Goal: Task Accomplishment & Management: Manage account settings

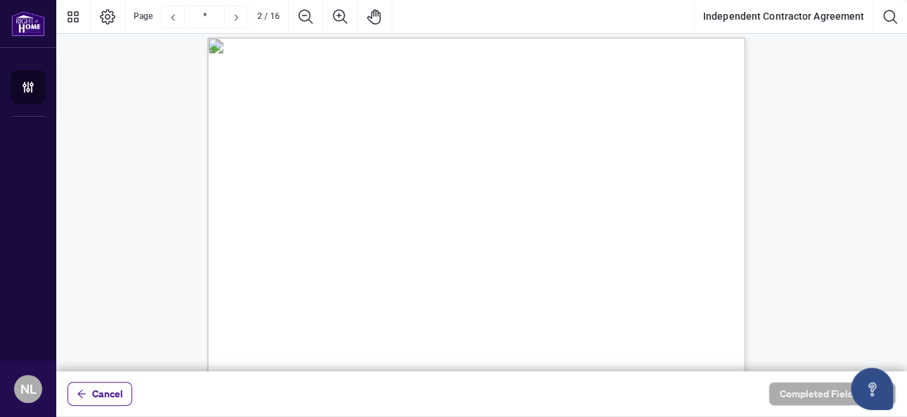
scroll to position [914, 0]
type input "**"
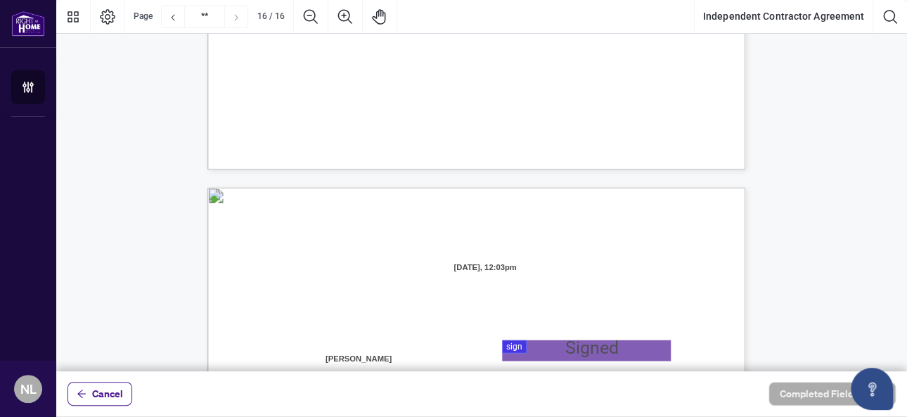
scroll to position [10757, 0]
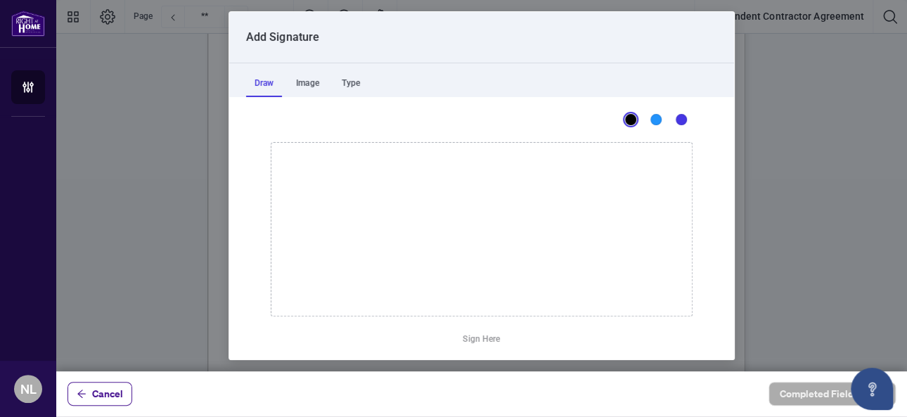
click at [521, 152] on div at bounding box center [481, 185] width 850 height 371
drag, startPoint x: 306, startPoint y: 269, endPoint x: 385, endPoint y: 200, distance: 105.1
click at [387, 197] on icon "Drawing canvas" at bounding box center [481, 229] width 420 height 173
drag, startPoint x: 386, startPoint y: 242, endPoint x: 394, endPoint y: 261, distance: 20.5
click at [394, 261] on icon "Drawing canvas" at bounding box center [481, 229] width 420 height 173
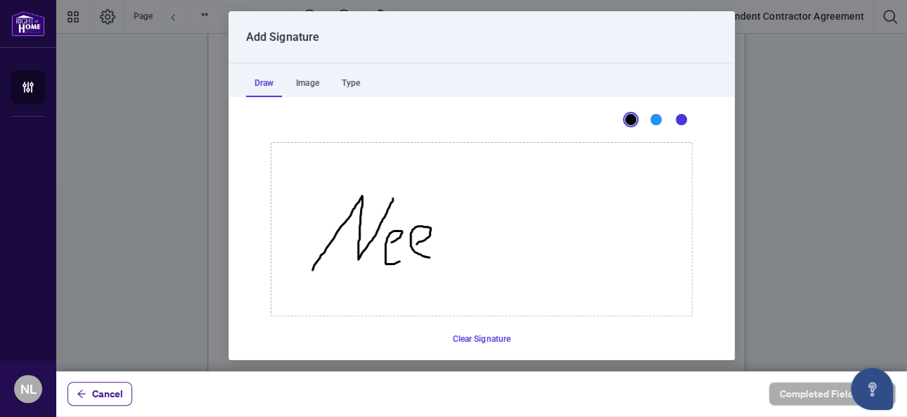
drag, startPoint x: 410, startPoint y: 243, endPoint x: 436, endPoint y: 240, distance: 25.5
click at [427, 256] on icon "Drawing canvas" at bounding box center [481, 229] width 420 height 173
drag, startPoint x: 437, startPoint y: 242, endPoint x: 468, endPoint y: 223, distance: 36.3
click at [456, 231] on icon "Drawing canvas" at bounding box center [481, 229] width 420 height 173
drag, startPoint x: 469, startPoint y: 223, endPoint x: 429, endPoint y: 266, distance: 59.2
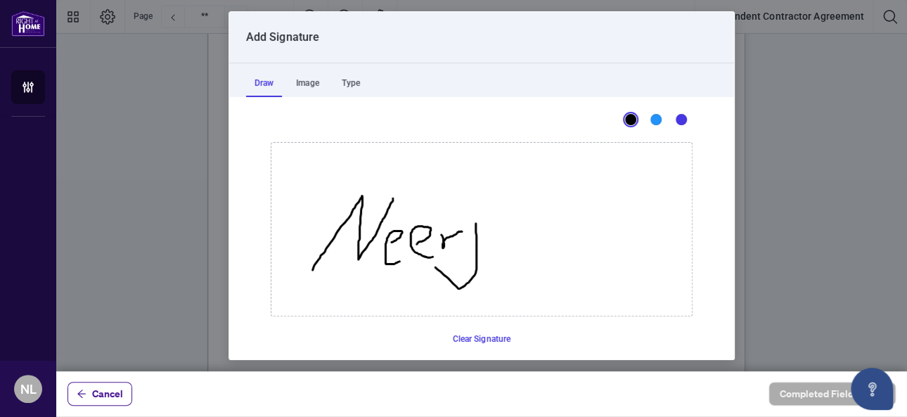
click at [429, 266] on icon "Drawing canvas" at bounding box center [481, 229] width 420 height 173
drag, startPoint x: 471, startPoint y: 209, endPoint x: 478, endPoint y: 212, distance: 7.6
click at [476, 211] on icon "Drawing canvas" at bounding box center [481, 229] width 420 height 173
drag, startPoint x: 498, startPoint y: 233, endPoint x: 501, endPoint y: 247, distance: 13.6
click at [501, 247] on icon "Drawing canvas" at bounding box center [481, 229] width 420 height 173
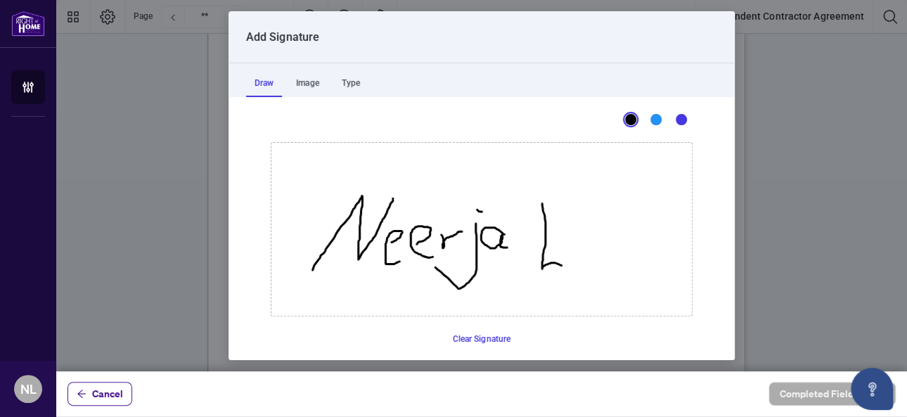
drag, startPoint x: 536, startPoint y: 203, endPoint x: 555, endPoint y: 265, distance: 64.7
click at [555, 265] on icon "Drawing canvas" at bounding box center [481, 229] width 420 height 173
click at [577, 259] on icon "Drawing canvas" at bounding box center [481, 229] width 420 height 173
drag, startPoint x: 581, startPoint y: 241, endPoint x: 618, endPoint y: 257, distance: 39.7
click at [616, 257] on icon "Drawing canvas" at bounding box center [481, 229] width 420 height 173
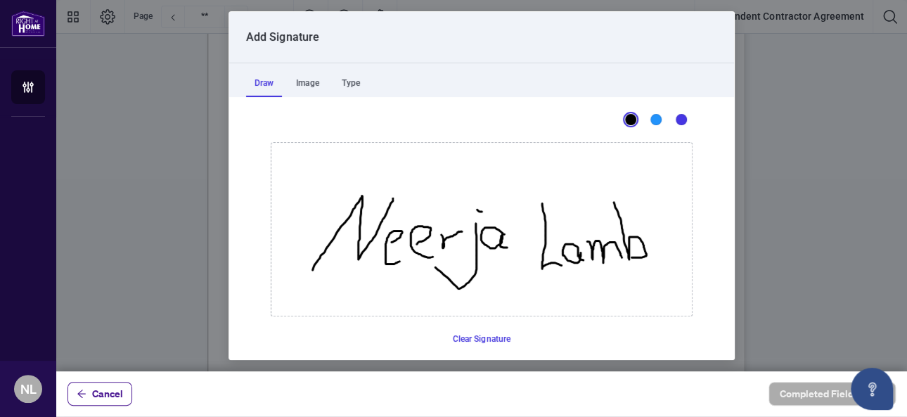
drag, startPoint x: 608, startPoint y: 202, endPoint x: 657, endPoint y: 252, distance: 70.6
click at [628, 257] on icon "Drawing canvas" at bounding box center [481, 229] width 420 height 173
drag, startPoint x: 664, startPoint y: 247, endPoint x: 674, endPoint y: 261, distance: 17.2
click at [674, 261] on icon "Drawing canvas" at bounding box center [481, 229] width 420 height 173
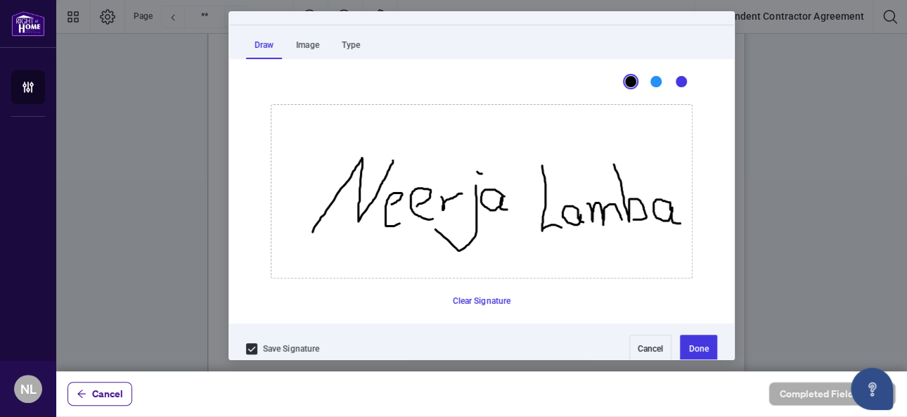
scroll to position [52, 0]
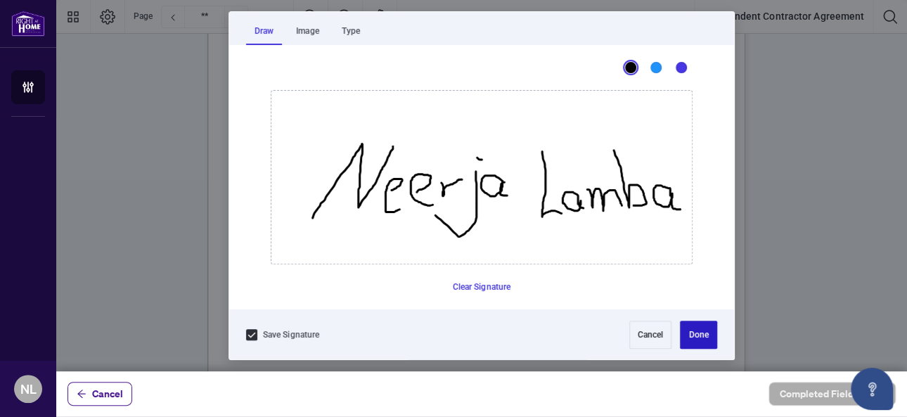
click at [685, 333] on button "Done" at bounding box center [698, 334] width 37 height 28
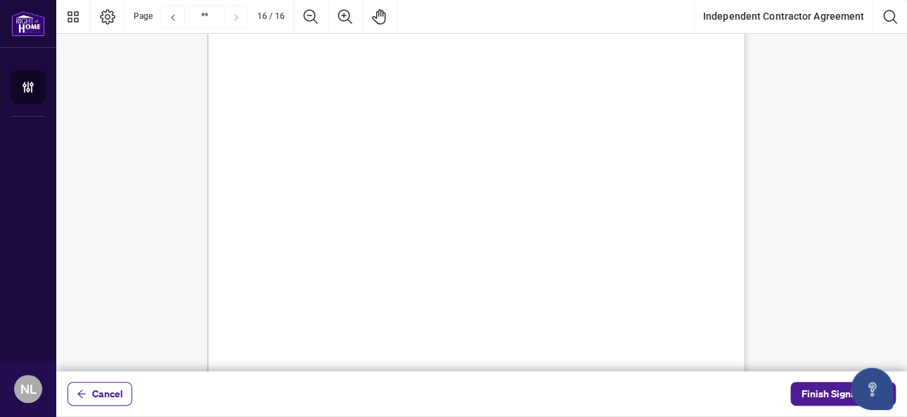
scroll to position [11086, 0]
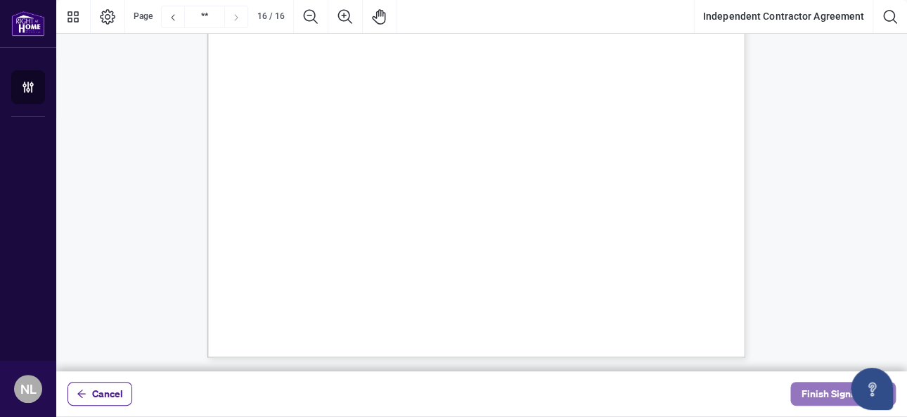
click at [821, 392] on span "Finish Signing" at bounding box center [832, 393] width 63 height 22
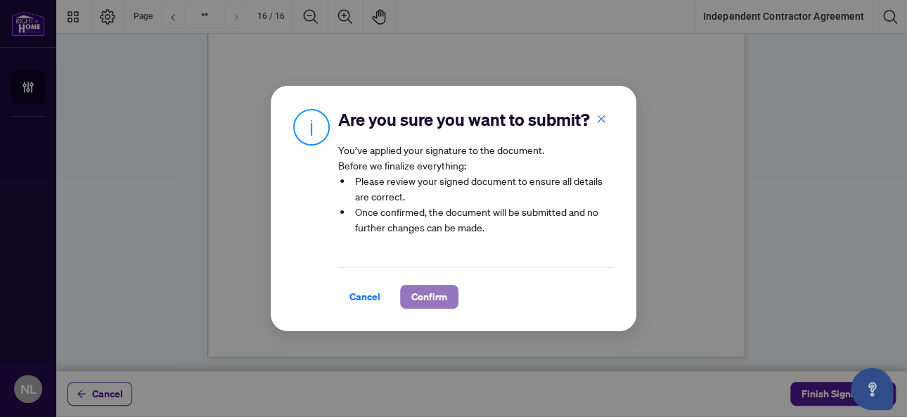
click at [426, 307] on span "Confirm" at bounding box center [429, 296] width 36 height 22
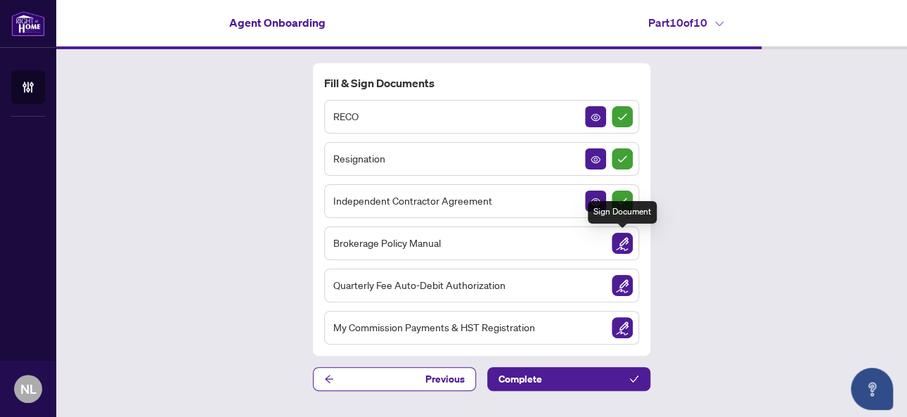
click at [625, 245] on img "Sign Document" at bounding box center [621, 243] width 21 height 21
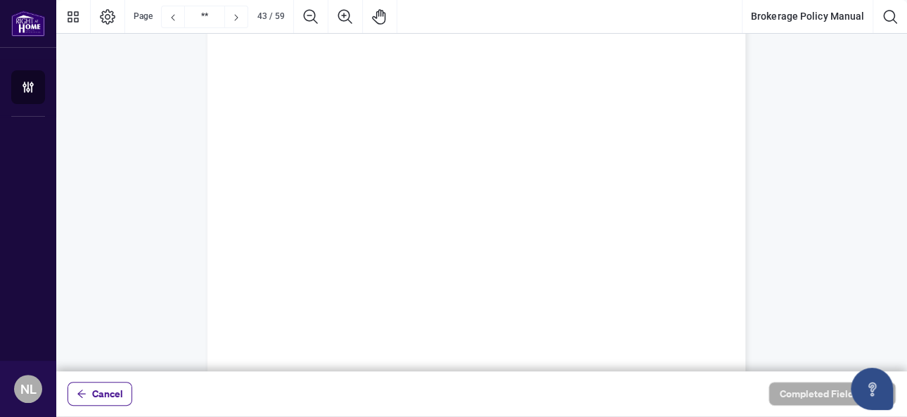
scroll to position [41760, 0]
type input "**"
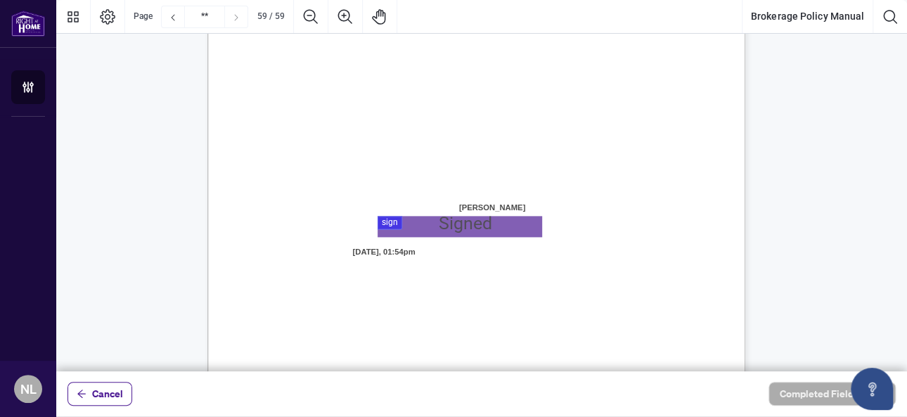
scroll to position [41619, 0]
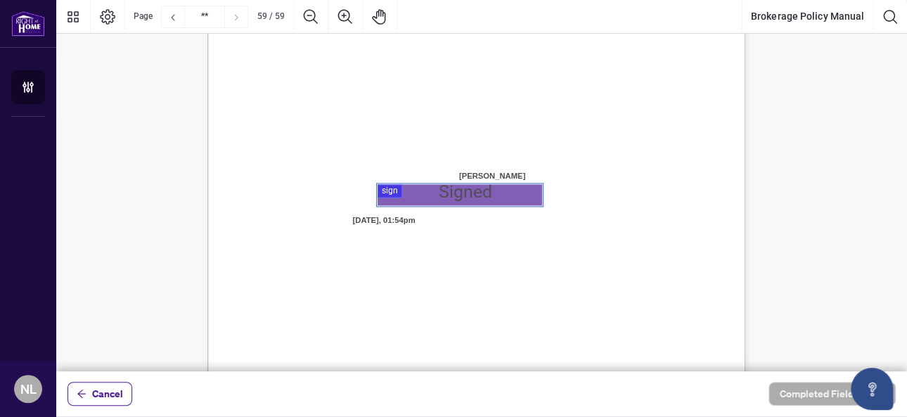
click at [418, 186] on div at bounding box center [481, 185] width 850 height 371
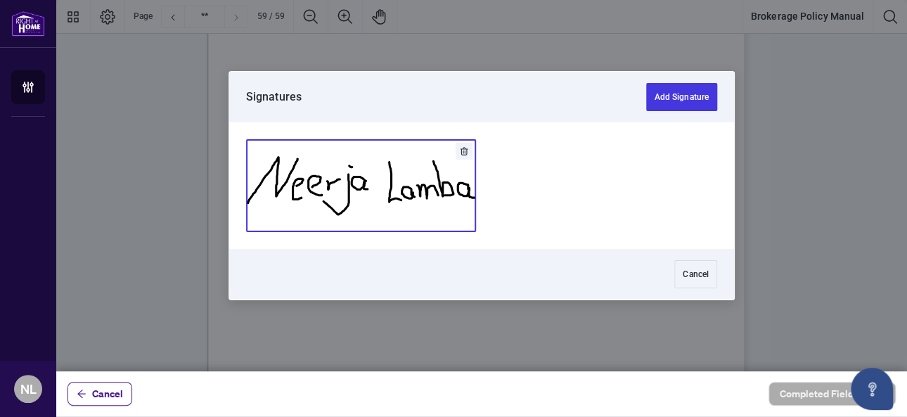
click at [351, 184] on button "Add Signature" at bounding box center [361, 185] width 228 height 91
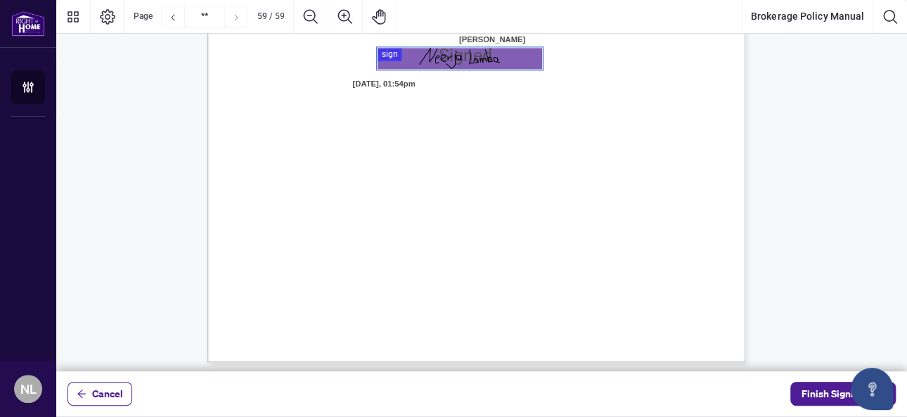
scroll to position [41760, 0]
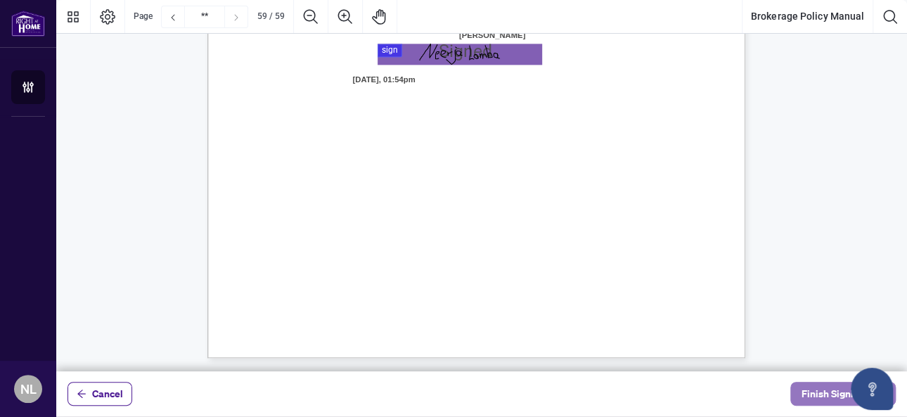
click at [817, 389] on span "Finish Signing" at bounding box center [832, 393] width 63 height 22
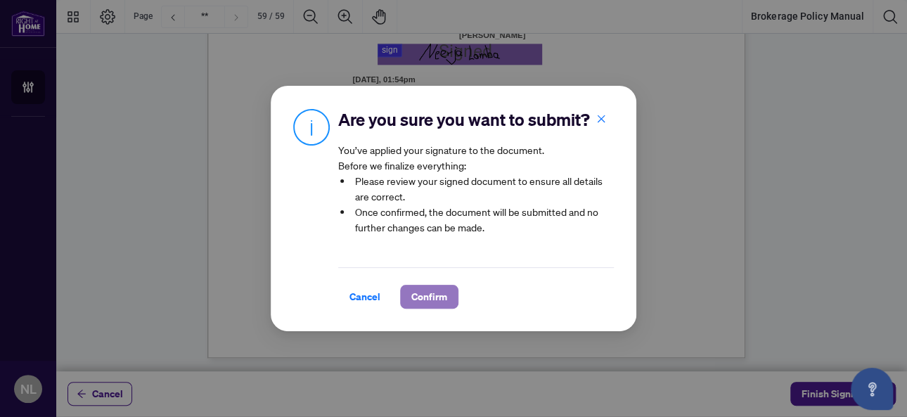
click at [433, 305] on span "Confirm" at bounding box center [429, 296] width 36 height 22
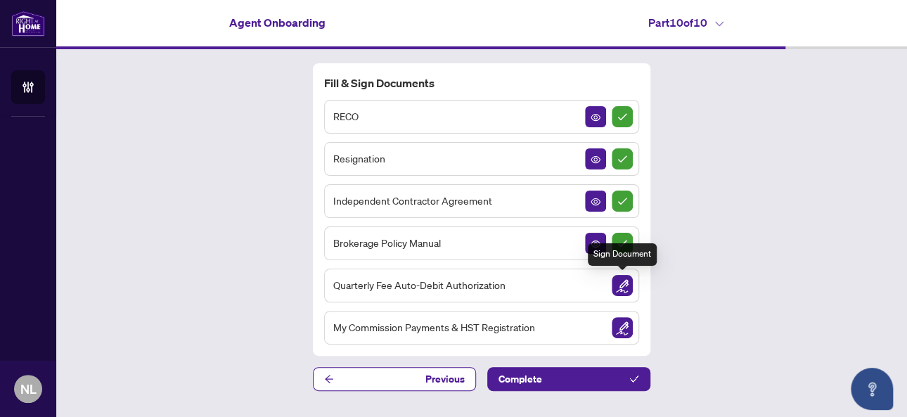
click at [622, 286] on img "Sign Document" at bounding box center [621, 285] width 21 height 21
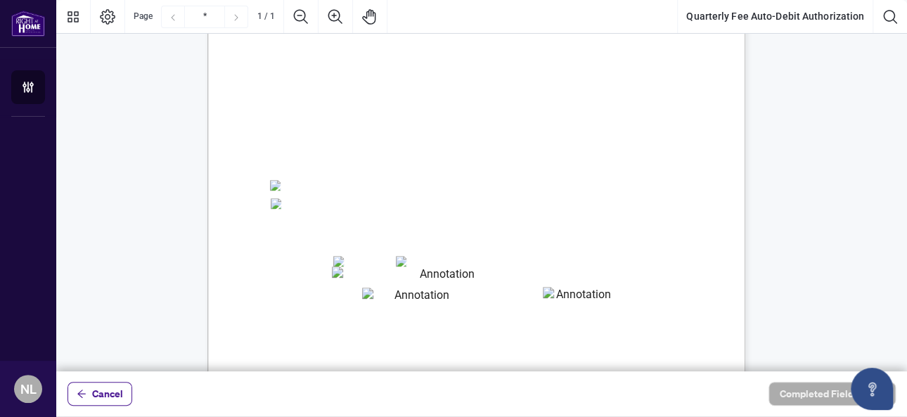
scroll to position [211, 0]
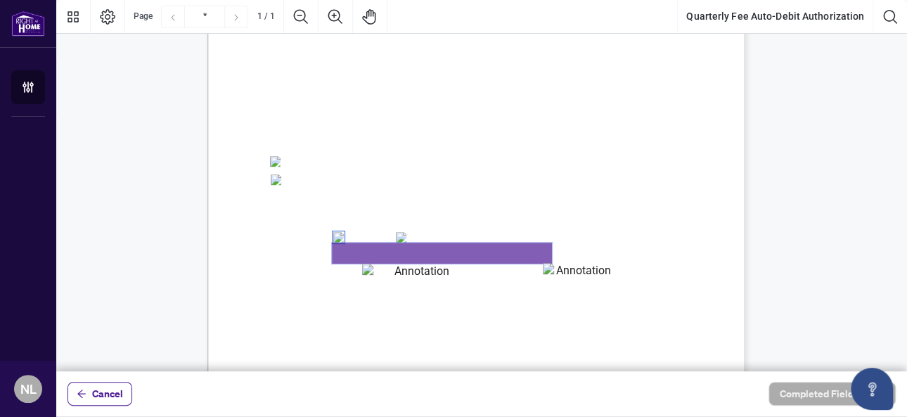
click at [356, 254] on textarea "01K2CY00CMEDQSP22PAQD2XK9R" at bounding box center [442, 252] width 220 height 21
type textarea "**********"
click at [399, 279] on textarea "01K2CY09K29VW06T1CA054XKVA" at bounding box center [416, 274] width 108 height 21
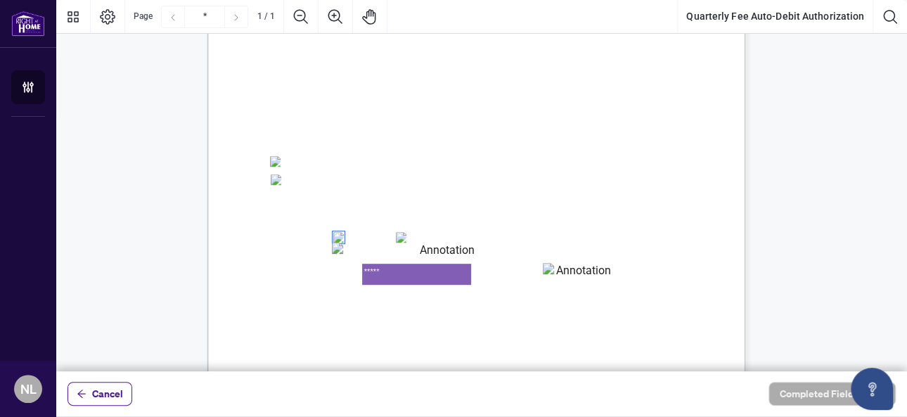
type textarea "*****"
click at [559, 274] on textarea "01K2CY0DR1VTKPGDDC542PKKFX" at bounding box center [578, 273] width 70 height 21
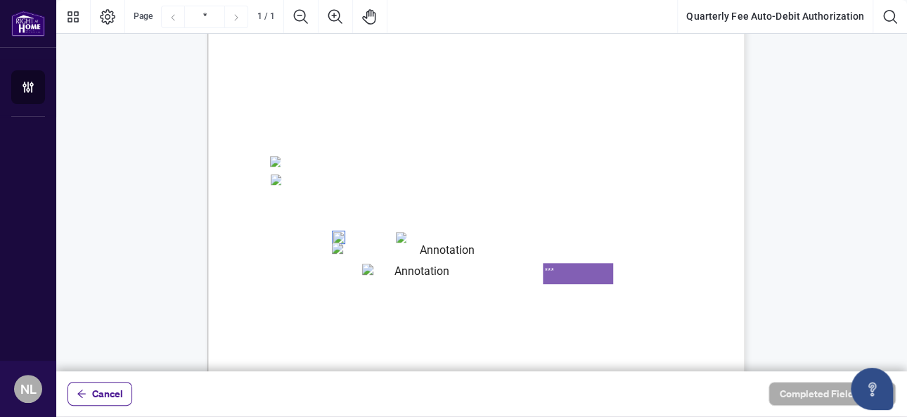
type textarea "***"
click at [510, 344] on span "in a variable amount of $X" at bounding box center [513, 341] width 103 height 12
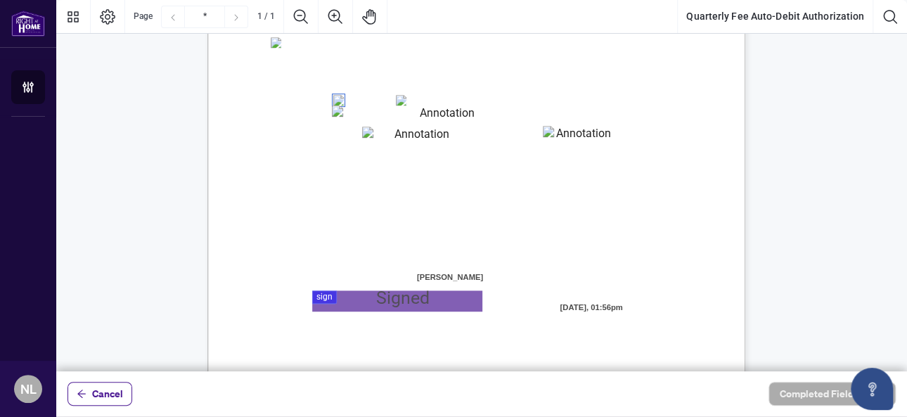
scroll to position [351, 0]
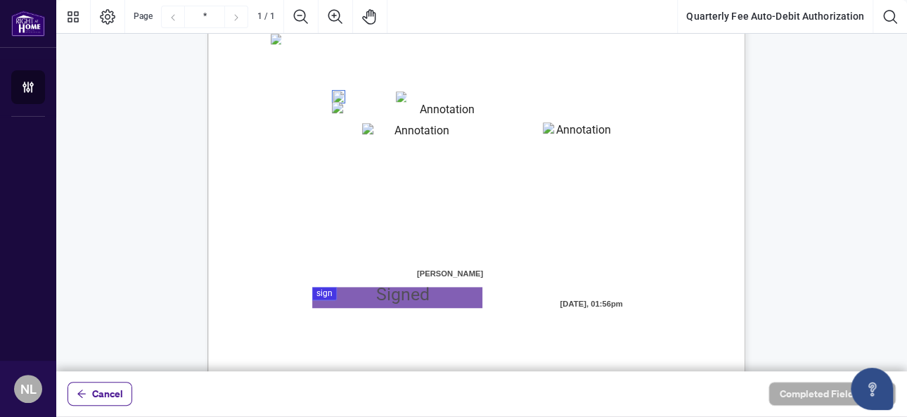
click at [348, 291] on div at bounding box center [481, 185] width 850 height 371
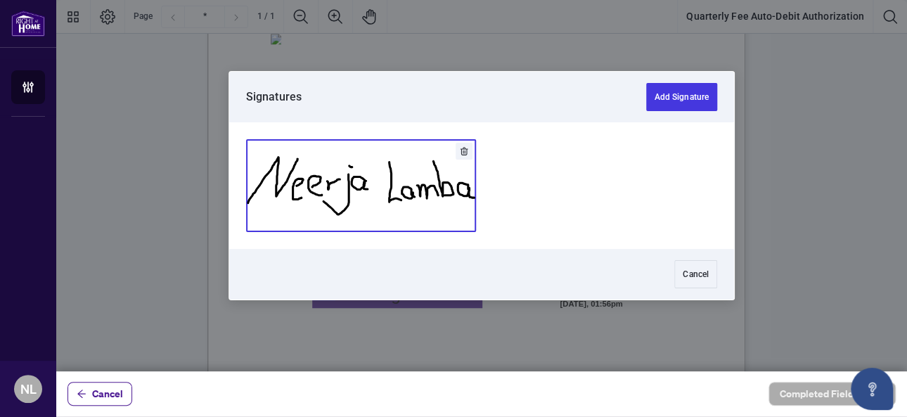
click at [361, 180] on button "Add Signature" at bounding box center [361, 185] width 228 height 91
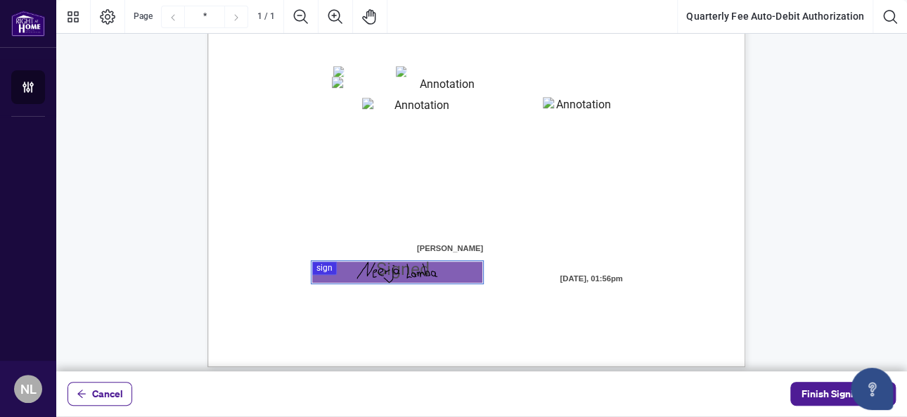
scroll to position [387, 0]
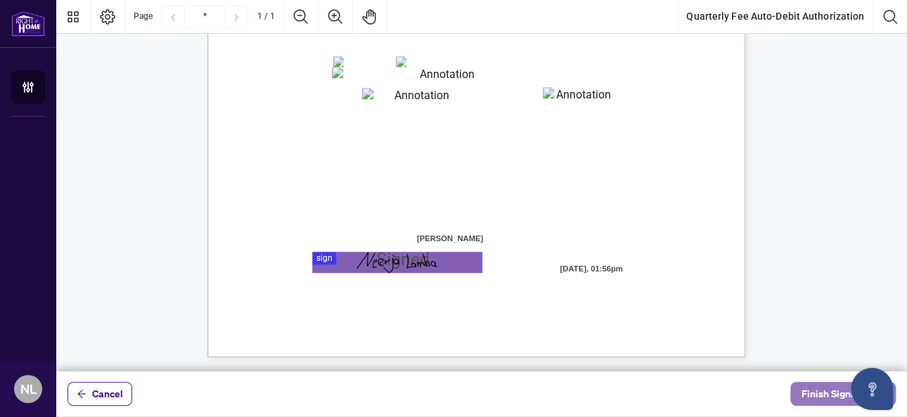
click at [818, 389] on span "Finish Signing" at bounding box center [832, 393] width 63 height 22
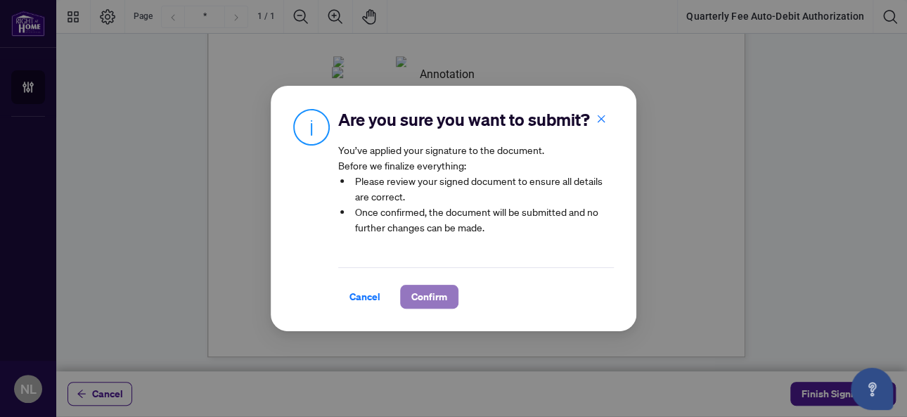
click at [429, 302] on span "Confirm" at bounding box center [429, 296] width 36 height 22
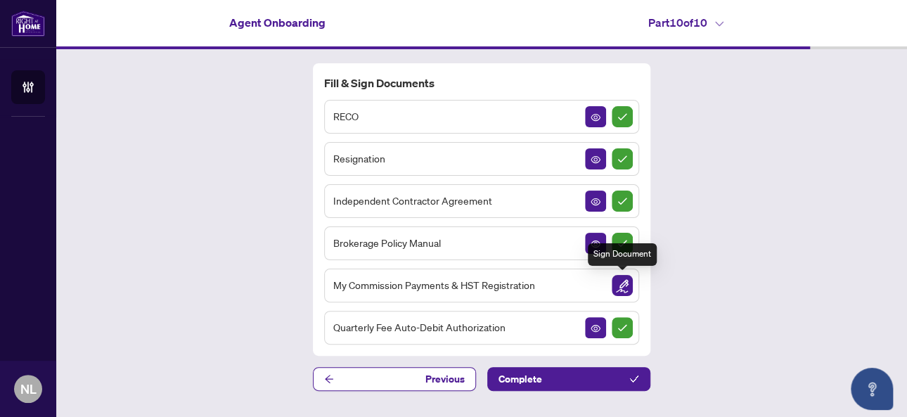
click at [624, 284] on img "Sign Document" at bounding box center [621, 285] width 21 height 21
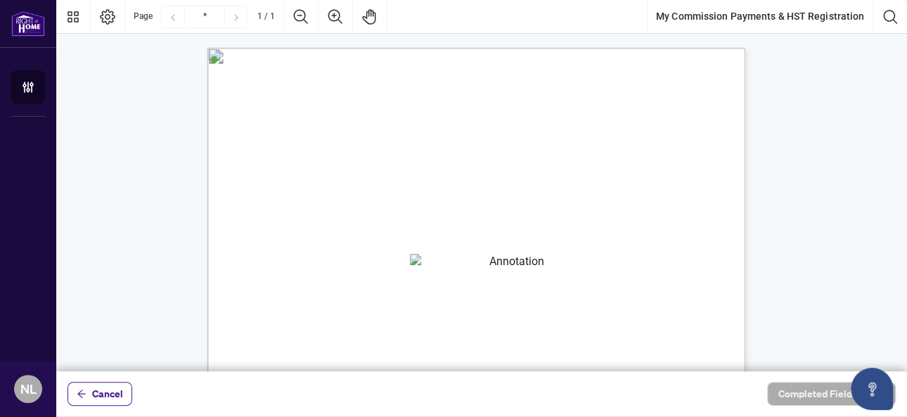
click at [486, 268] on textarea "01K2CXZ80ZXZVQGCT4GF5CF0B3" at bounding box center [511, 264] width 202 height 21
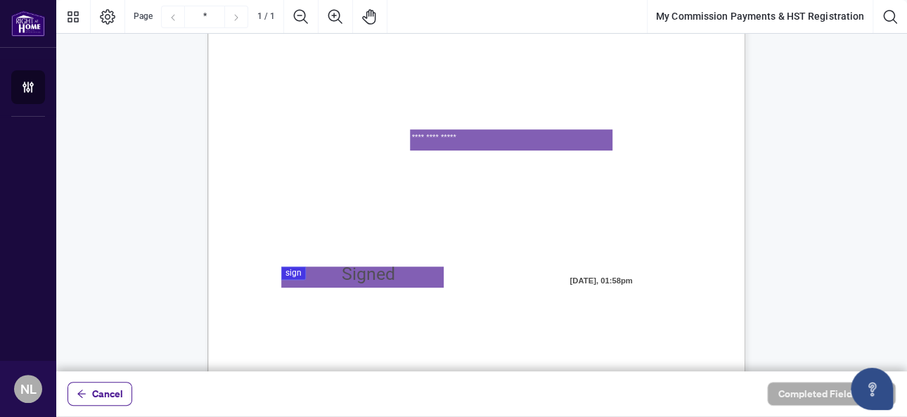
scroll to position [141, 0]
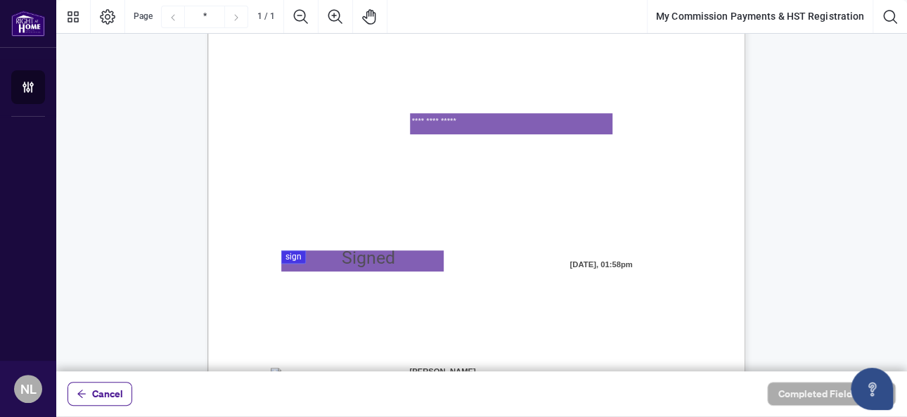
type textarea "**********"
click at [330, 255] on div at bounding box center [481, 185] width 850 height 371
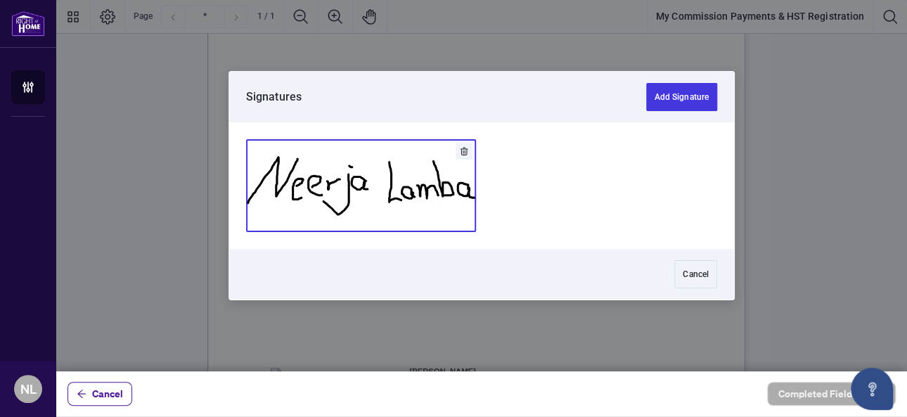
click at [351, 209] on button "Add Signature" at bounding box center [361, 185] width 228 height 91
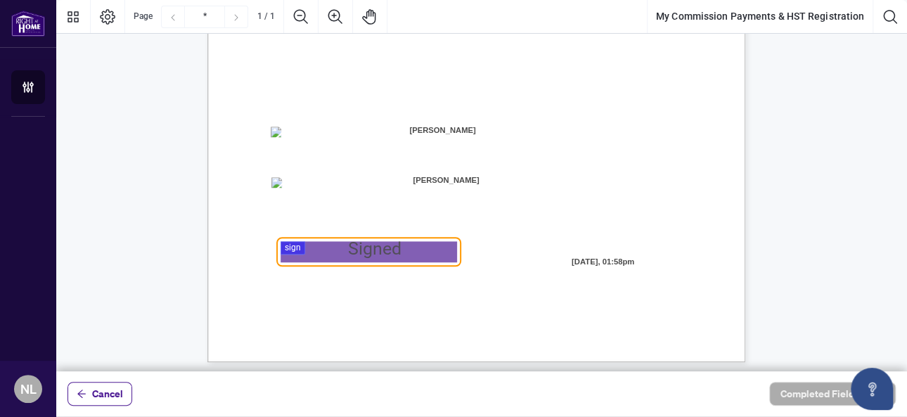
scroll to position [387, 0]
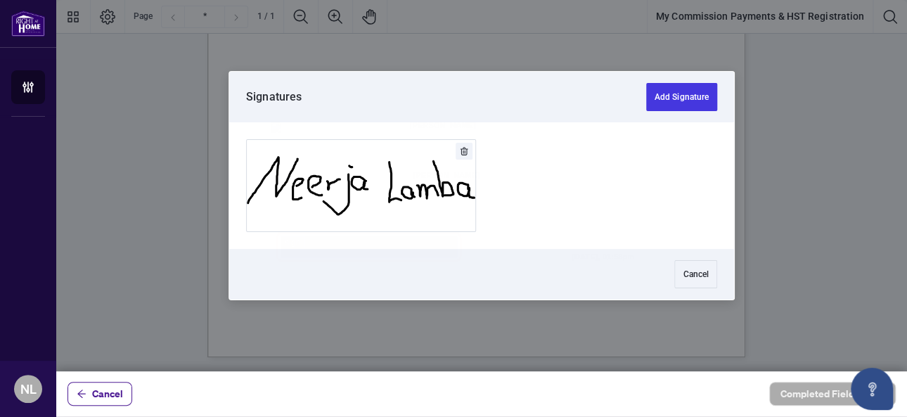
click at [309, 249] on div at bounding box center [481, 185] width 850 height 371
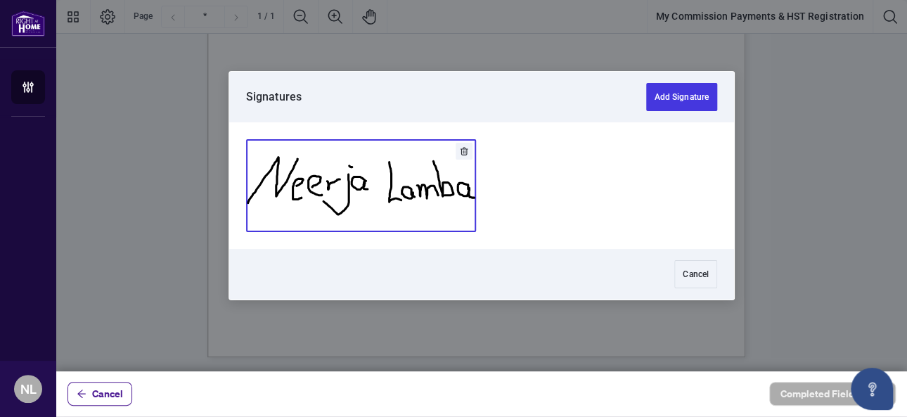
click at [368, 203] on button "Add Signature" at bounding box center [361, 185] width 228 height 91
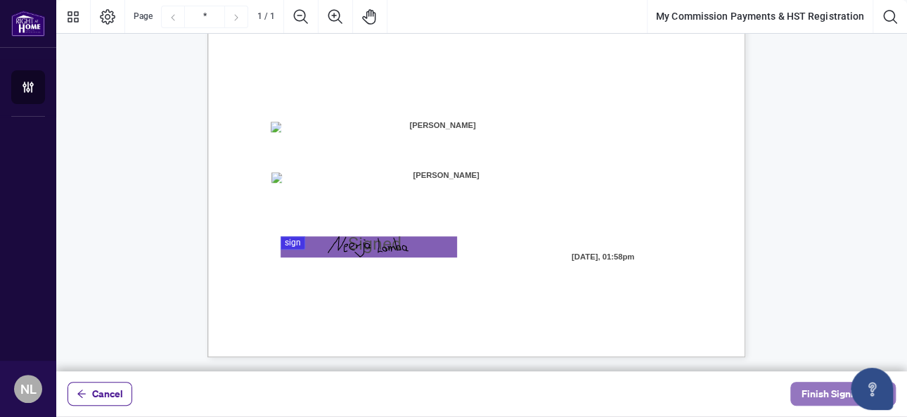
click at [823, 398] on span "Finish Signing" at bounding box center [832, 393] width 63 height 22
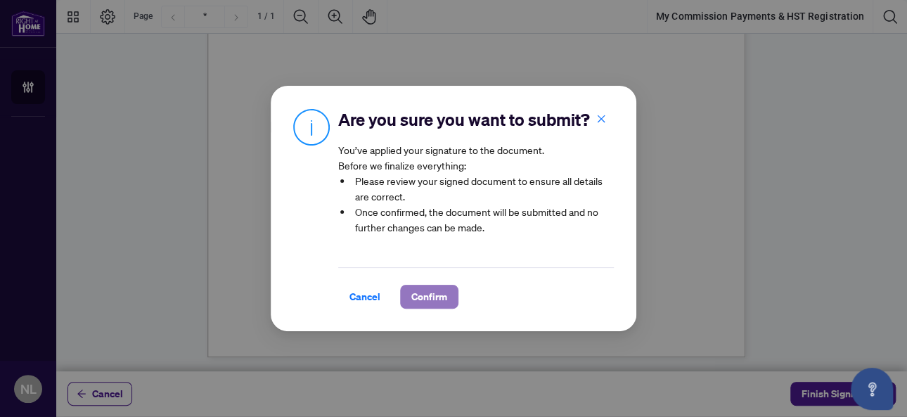
click at [434, 300] on span "Confirm" at bounding box center [429, 296] width 36 height 22
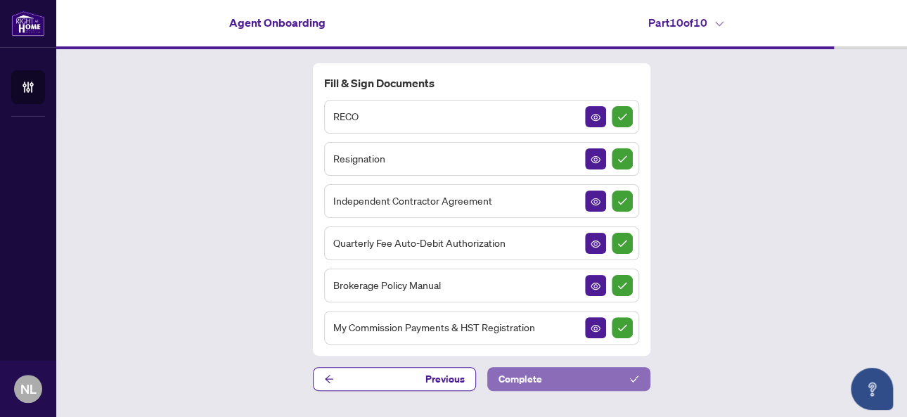
click at [550, 372] on button "Complete" at bounding box center [568, 379] width 163 height 24
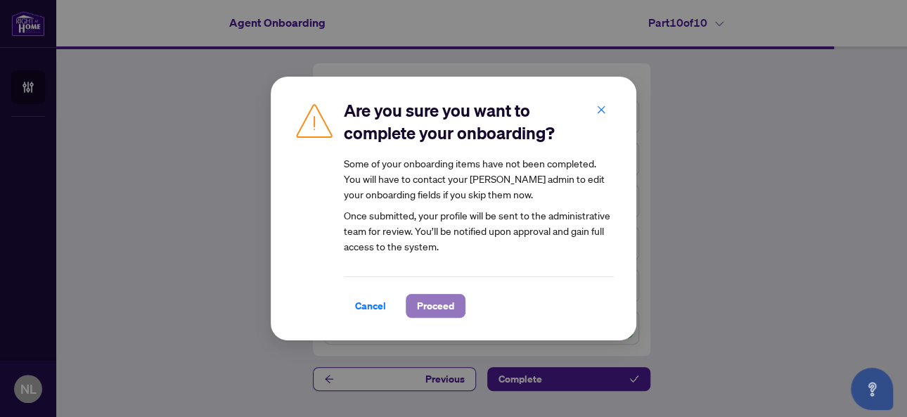
click at [436, 301] on span "Proceed" at bounding box center [435, 305] width 37 height 22
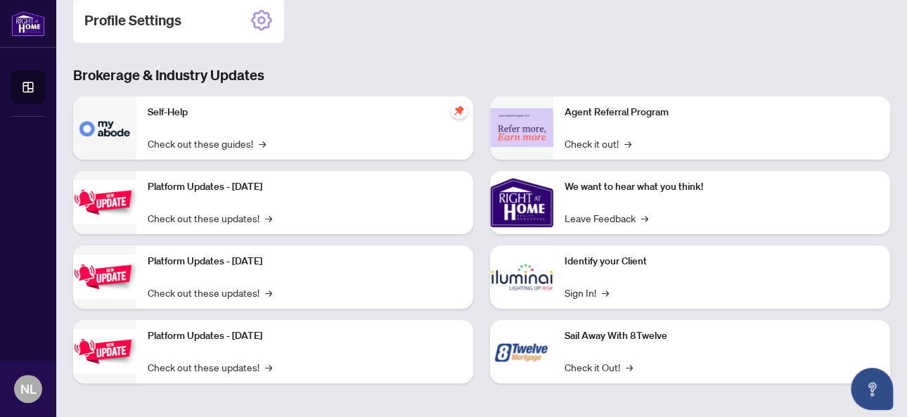
scroll to position [216, 0]
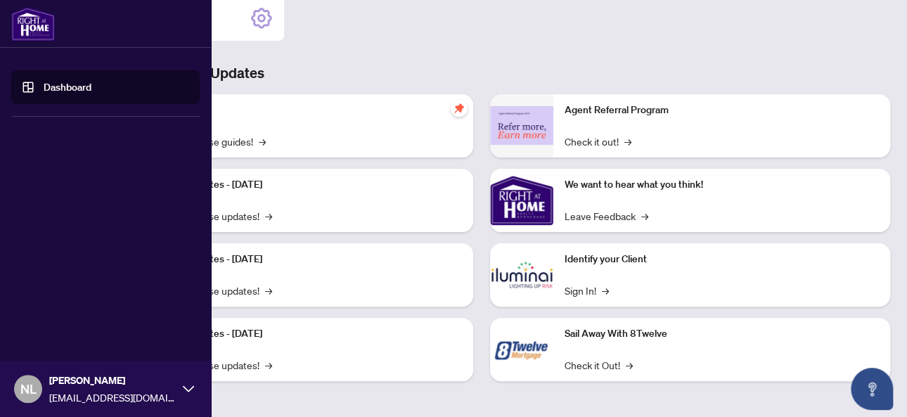
click at [187, 387] on icon at bounding box center [188, 388] width 11 height 11
click at [87, 337] on span "Profile Settings" at bounding box center [74, 334] width 67 height 22
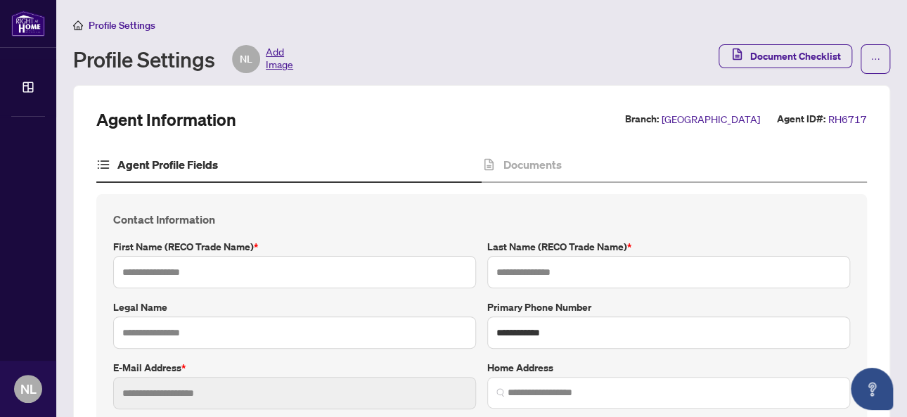
type input "******"
type input "*****"
type input "**********"
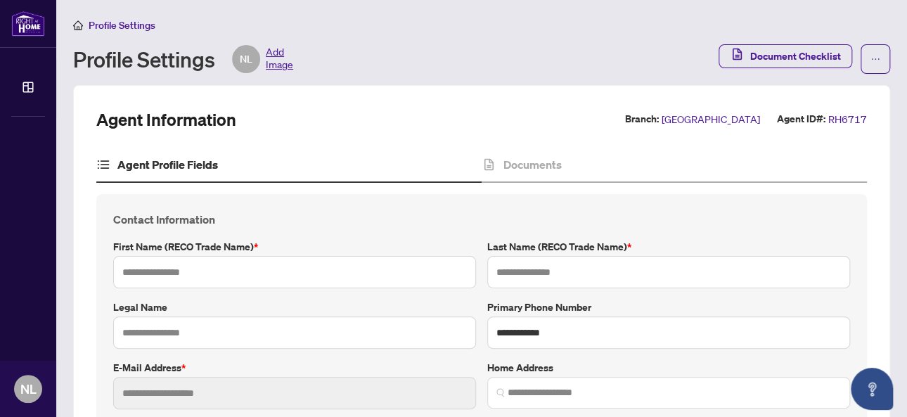
type input "**********"
type input "*"
type input "*******"
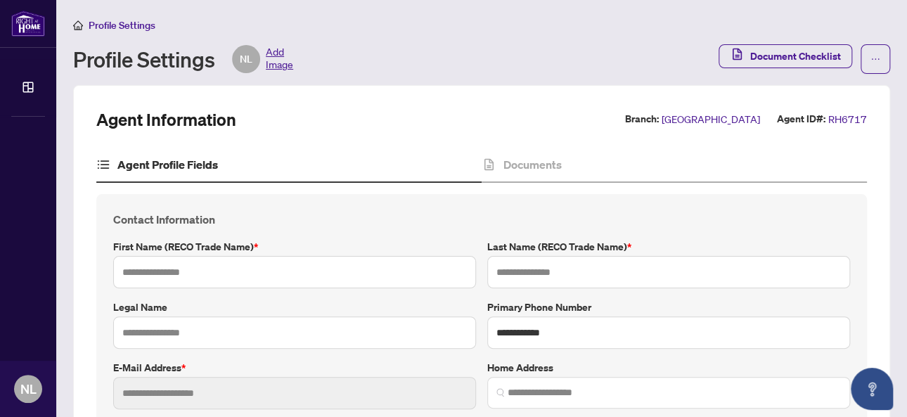
type input "*******"
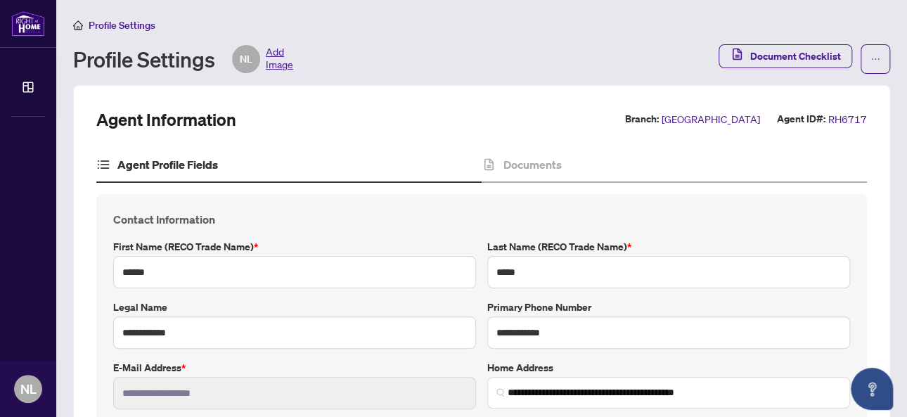
type input "**********"
type input "****"
type input "**********"
click at [136, 22] on span "Profile Settings" at bounding box center [122, 25] width 67 height 13
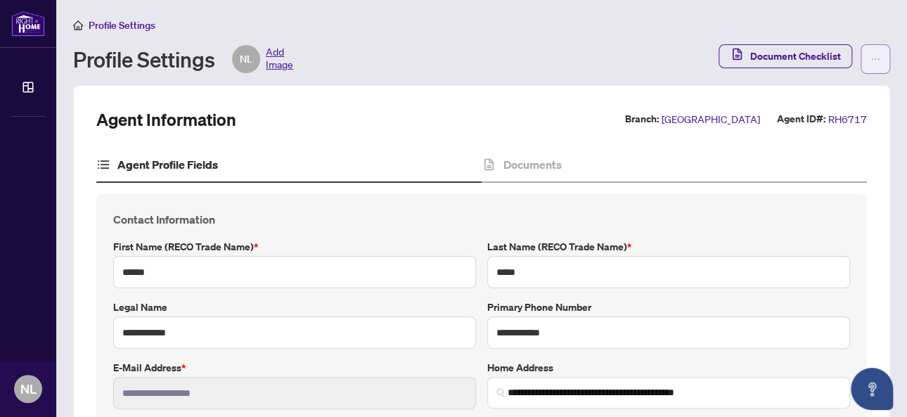
click at [870, 53] on button "button" at bounding box center [875, 59] width 30 height 30
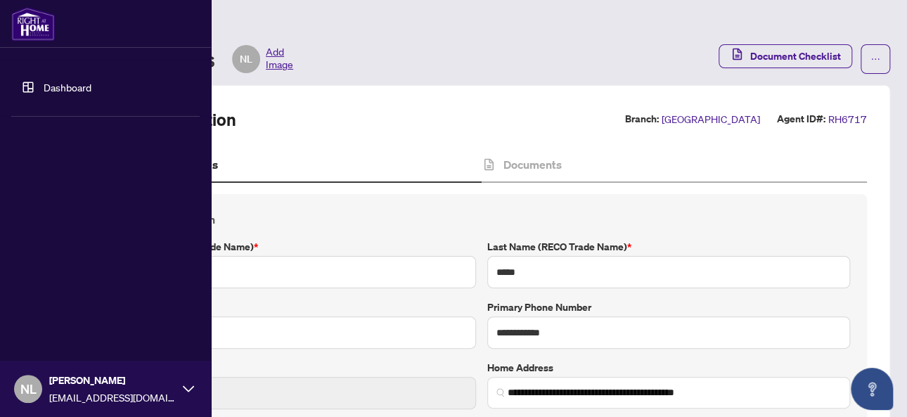
click at [44, 91] on link "Dashboard" at bounding box center [68, 87] width 48 height 13
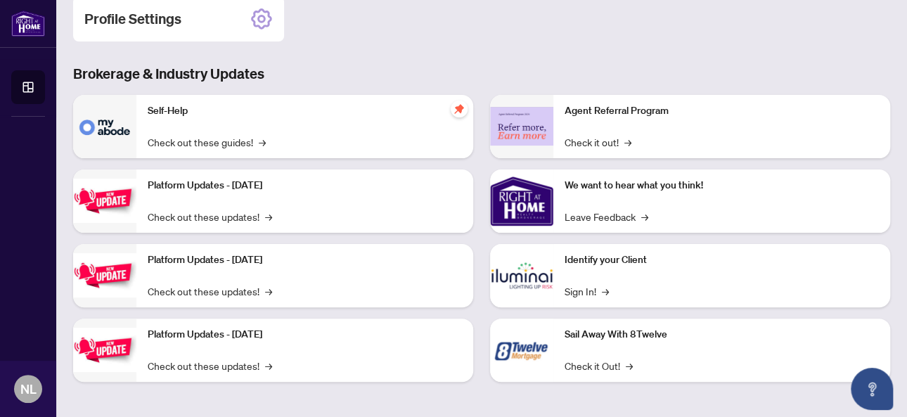
scroll to position [216, 0]
click at [261, 136] on span "→" at bounding box center [264, 141] width 7 height 15
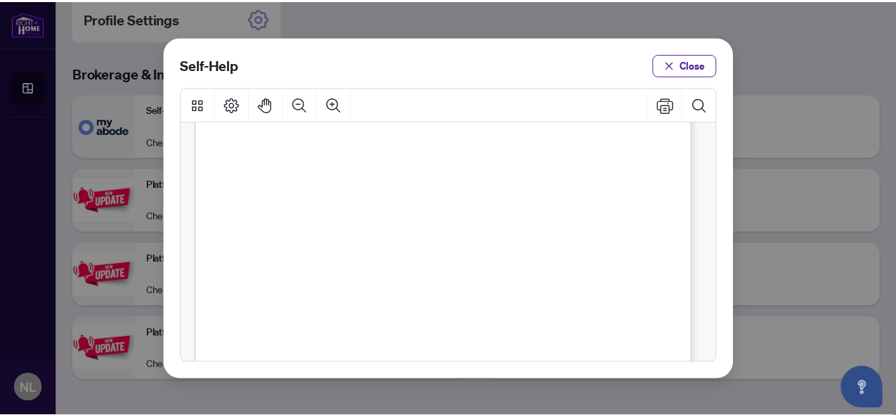
scroll to position [0, 0]
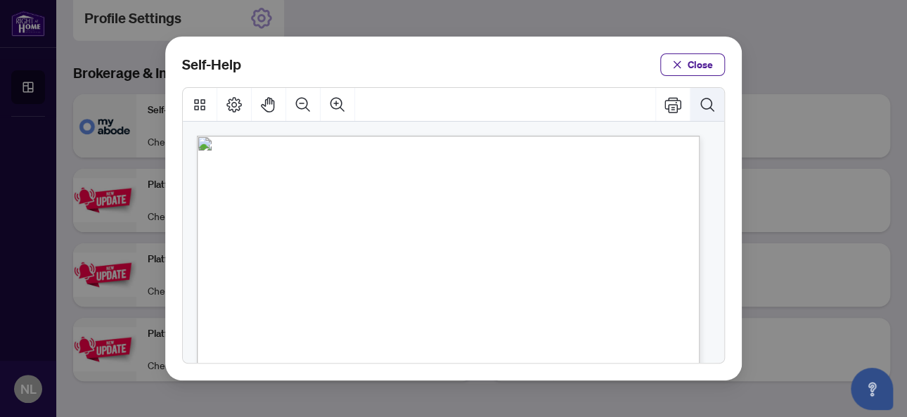
click at [711, 104] on icon "Search Document" at bounding box center [706, 104] width 13 height 13
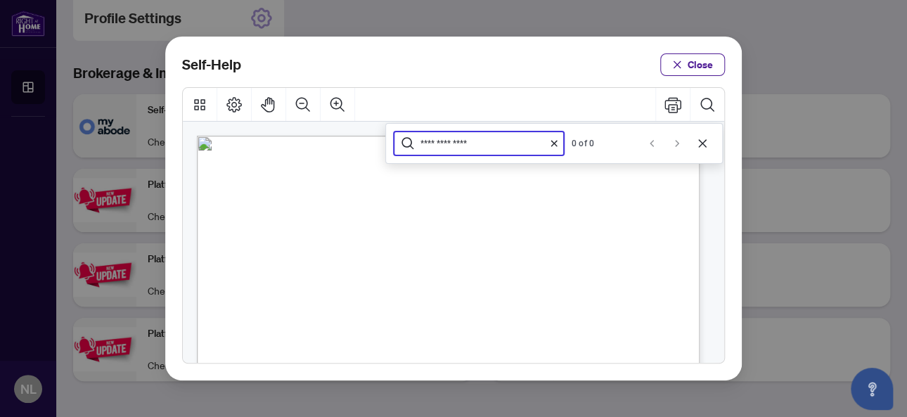
type input "**********"
click at [454, 213] on span "PDF" at bounding box center [453, 214] width 19 height 14
click at [552, 145] on icon "Clear search" at bounding box center [554, 143] width 8 height 8
click at [668, 66] on button "Close" at bounding box center [692, 64] width 65 height 22
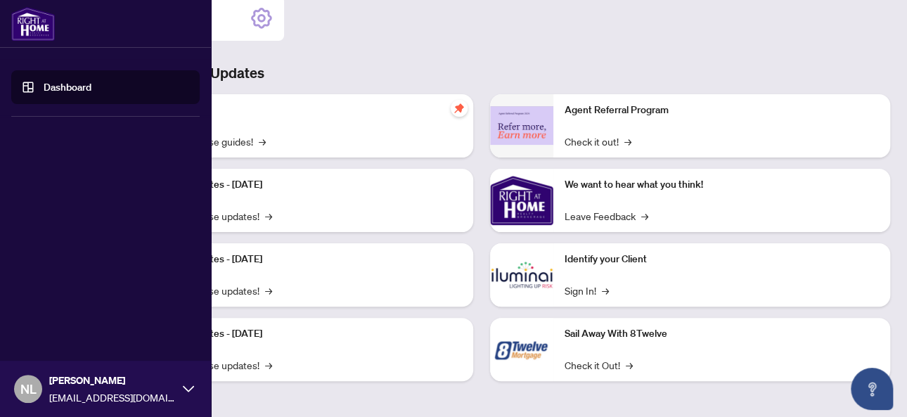
click at [191, 394] on icon at bounding box center [188, 388] width 11 height 11
click at [58, 302] on span "Logout" at bounding box center [57, 305] width 32 height 22
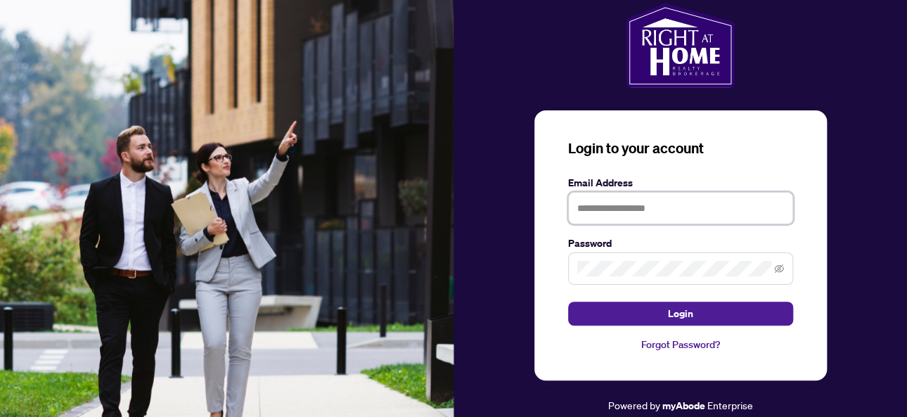
click at [624, 202] on input "text" at bounding box center [680, 208] width 225 height 32
type input "**********"
click at [657, 341] on link "Forgot Password?" at bounding box center [680, 344] width 225 height 15
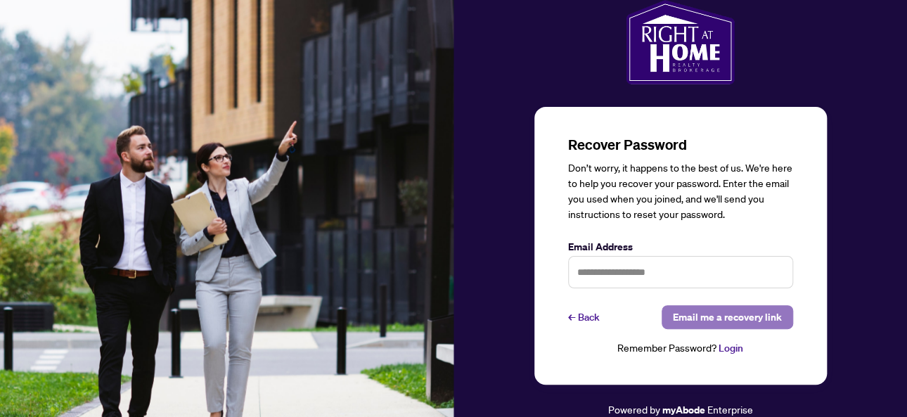
click at [708, 313] on span "Email me a recovery link" at bounding box center [727, 317] width 109 height 22
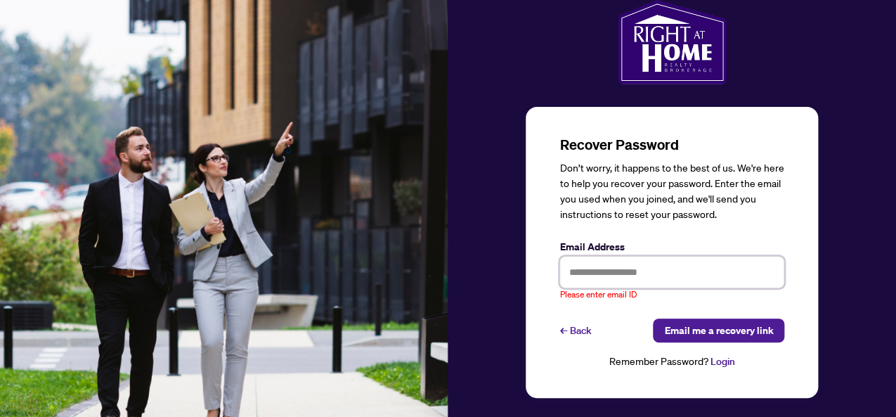
click at [612, 273] on input "text" at bounding box center [671, 272] width 225 height 32
type input "**********"
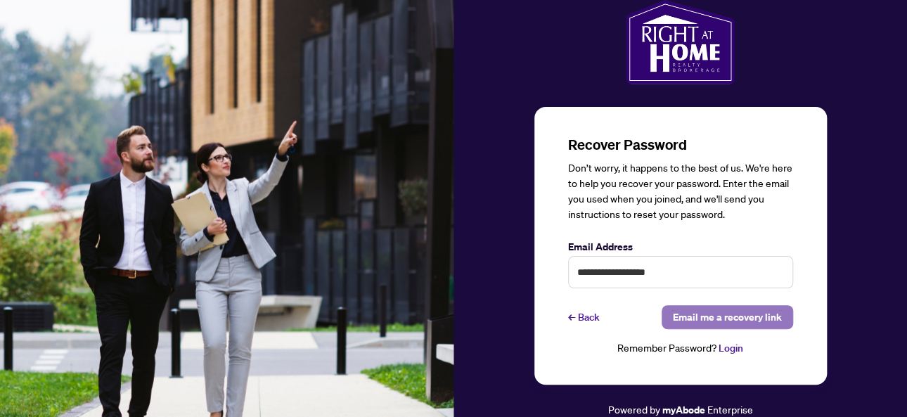
click at [753, 309] on span "Email me a recovery link" at bounding box center [727, 317] width 109 height 22
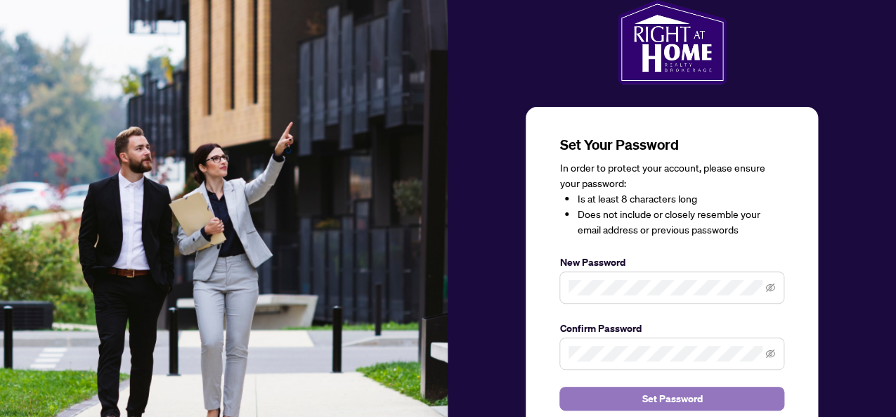
click at [711, 396] on button "Set Password" at bounding box center [671, 399] width 225 height 24
